Goal: Book appointment/travel/reservation

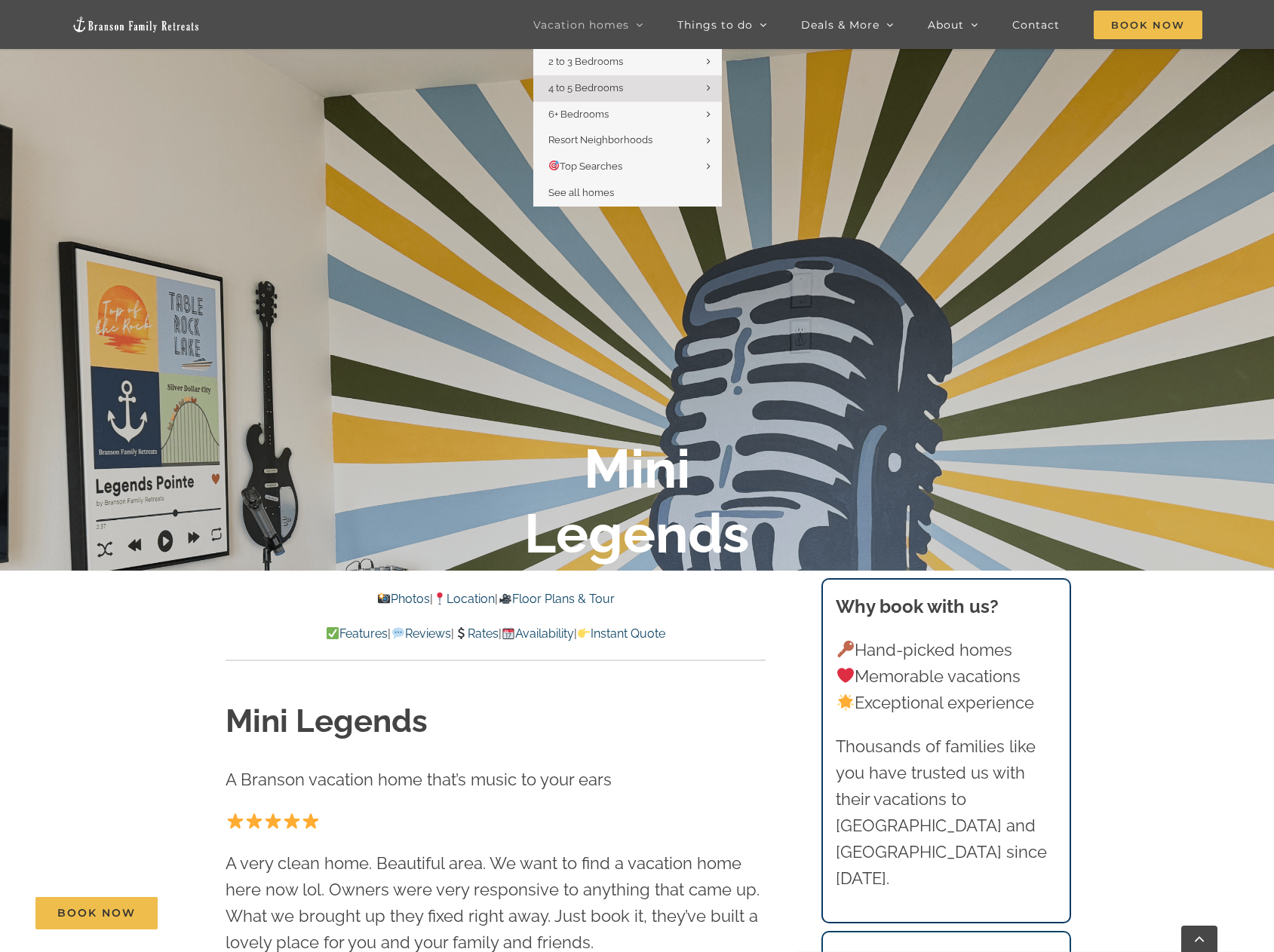
scroll to position [453, 0]
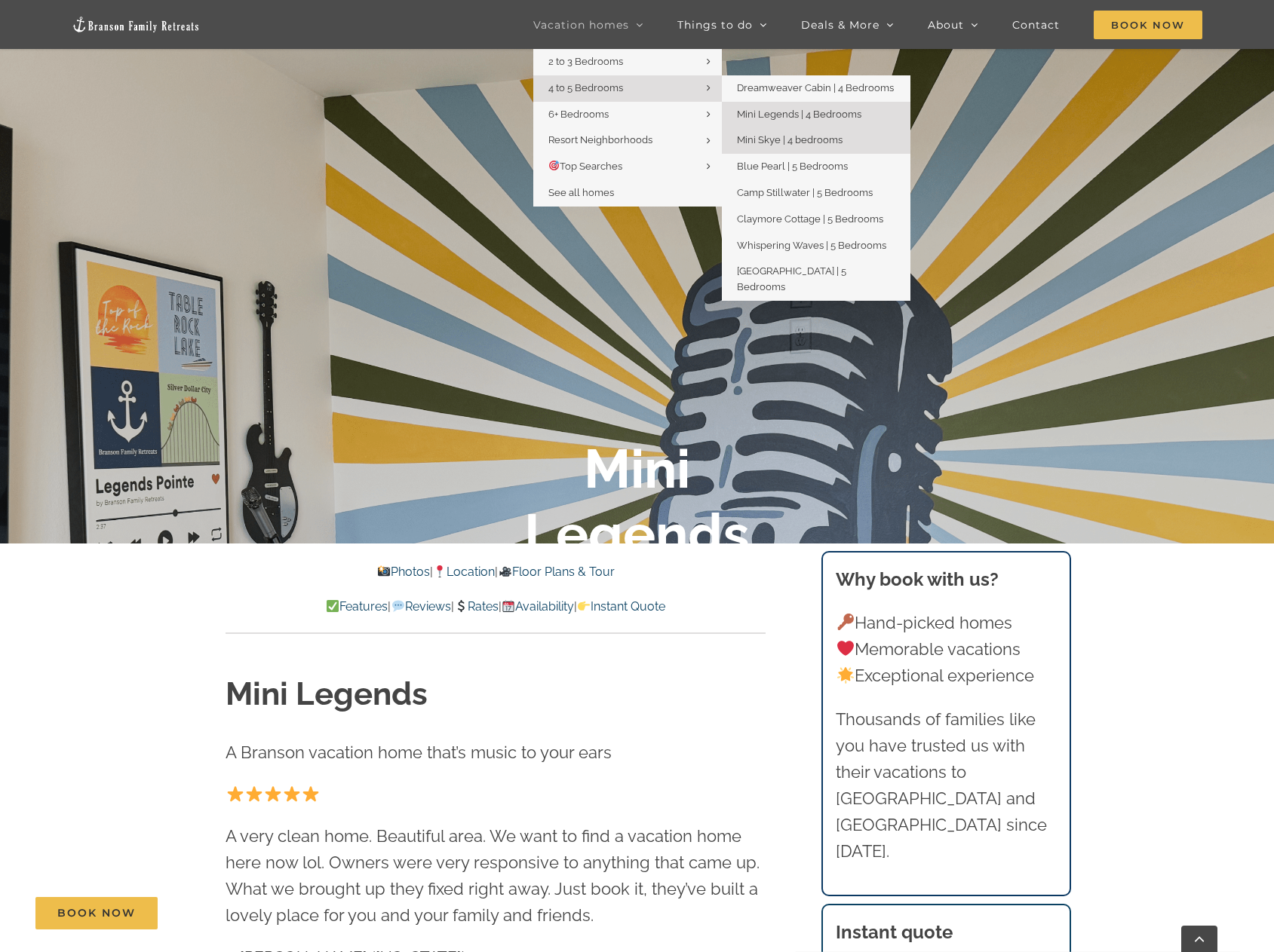
click at [769, 137] on span "Mini Skye | 4 bedrooms" at bounding box center [789, 139] width 106 height 11
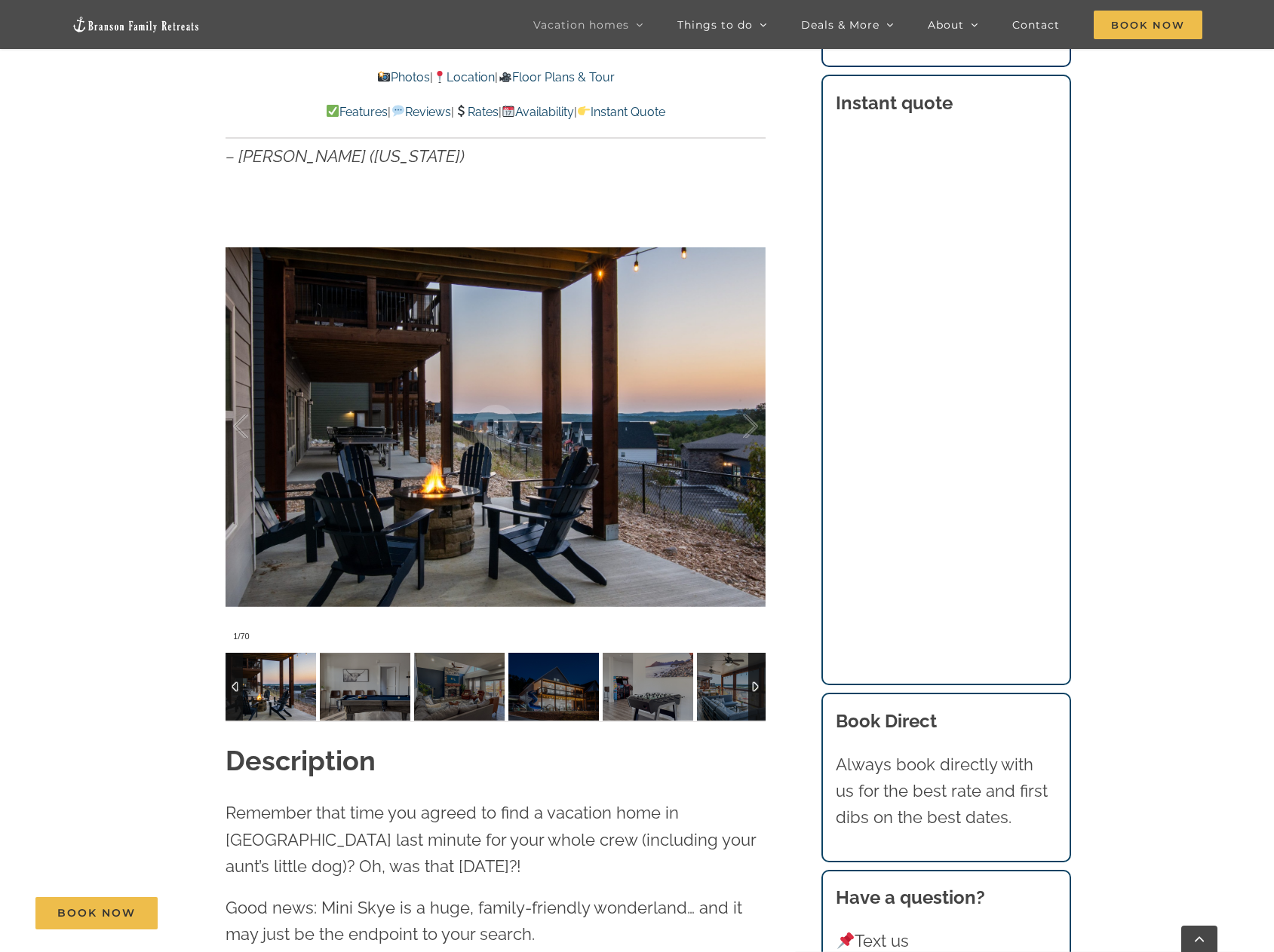
scroll to position [1357, 0]
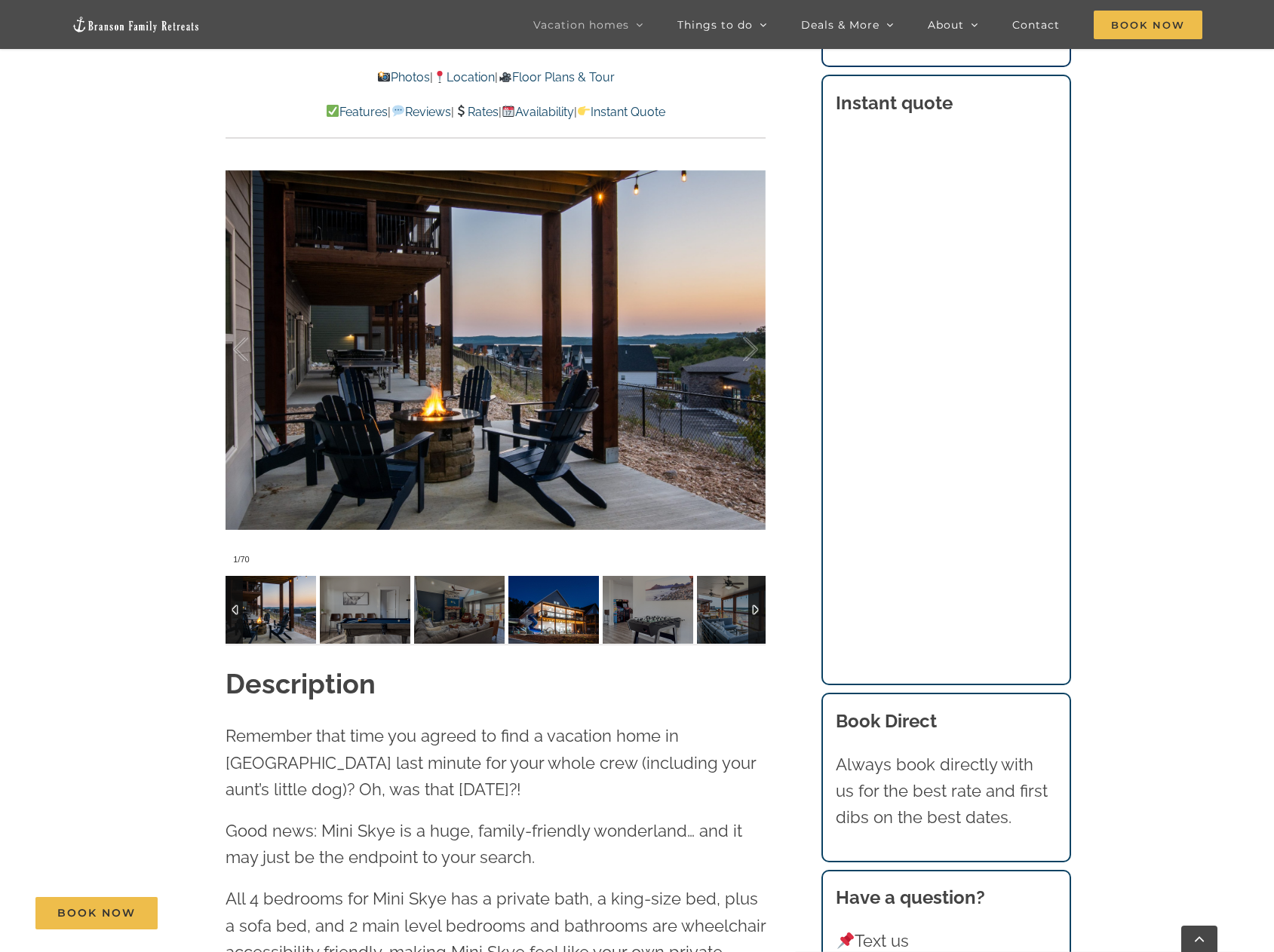
click at [590, 610] on img at bounding box center [554, 610] width 91 height 68
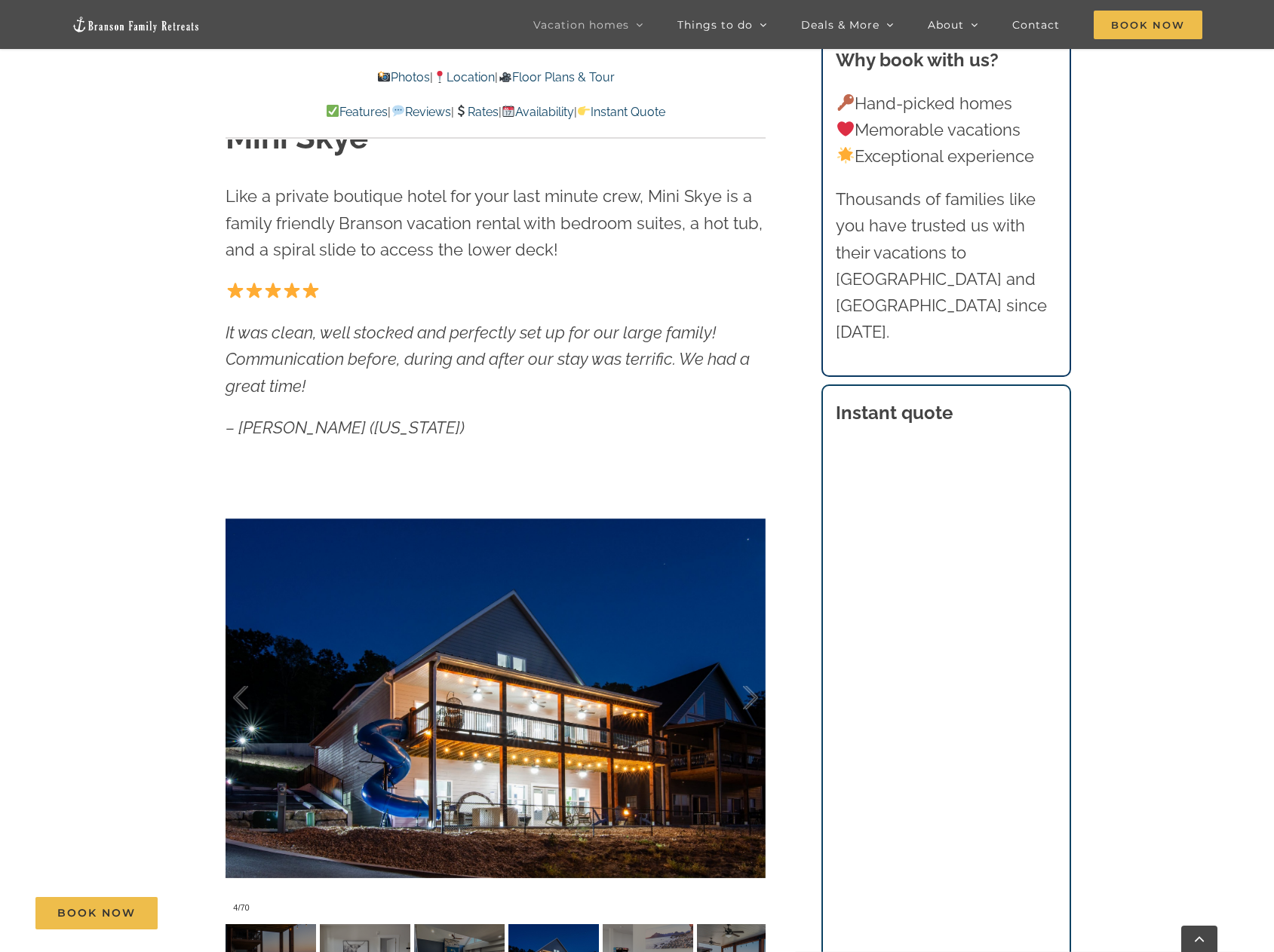
scroll to position [980, 0]
